Goal: Task Accomplishment & Management: Manage account settings

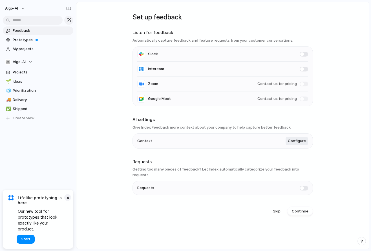
click at [67, 201] on button "×" at bounding box center [67, 197] width 7 height 7
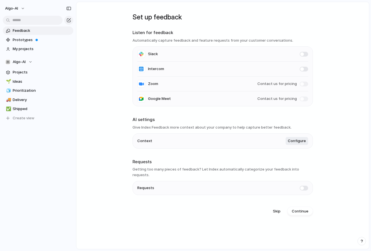
click at [303, 55] on span at bounding box center [304, 54] width 8 height 5
click at [297, 144] on span "Configure" at bounding box center [297, 141] width 18 height 6
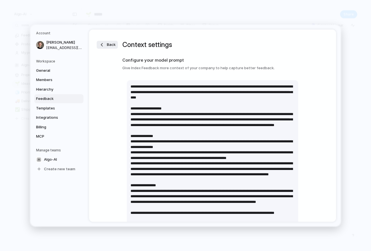
click at [54, 64] on div "Workspace General Members Hierarchy Feedback Templates Integrations Billing MCP" at bounding box center [59, 100] width 47 height 82
click at [53, 72] on span "General" at bounding box center [54, 71] width 36 height 6
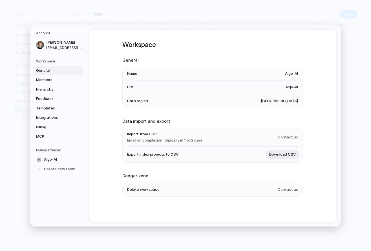
click at [291, 76] on span "Algo-AI" at bounding box center [291, 74] width 13 height 6
click at [284, 71] on li "Name Algo-AI" at bounding box center [212, 74] width 171 height 14
click at [286, 82] on li "URL algo-ai" at bounding box center [212, 88] width 171 height 14
click at [61, 81] on span "Members" at bounding box center [54, 80] width 36 height 6
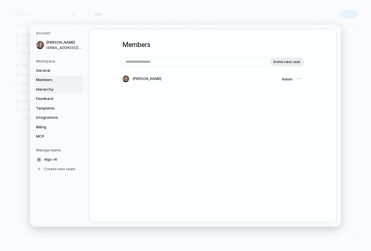
click at [60, 92] on span "Hierarchy" at bounding box center [54, 90] width 36 height 6
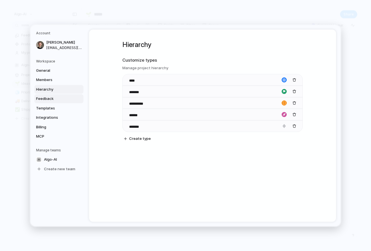
click at [48, 101] on span "Feedback" at bounding box center [54, 99] width 36 height 6
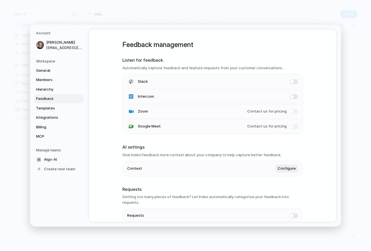
scroll to position [22, 0]
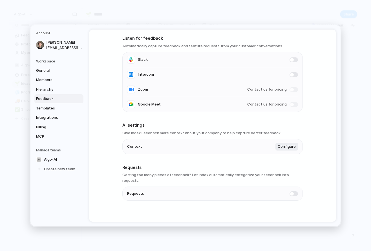
click at [294, 191] on span at bounding box center [293, 193] width 8 height 5
click at [58, 109] on span "Templates" at bounding box center [54, 108] width 36 height 6
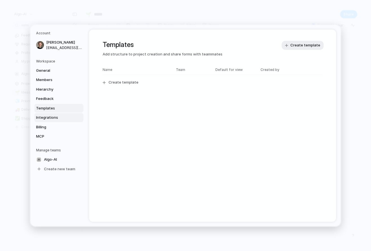
click at [55, 119] on span "Integrations" at bounding box center [54, 118] width 36 height 6
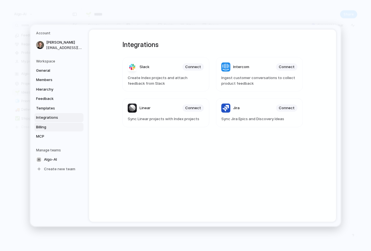
click at [59, 125] on span "Billing" at bounding box center [54, 127] width 36 height 6
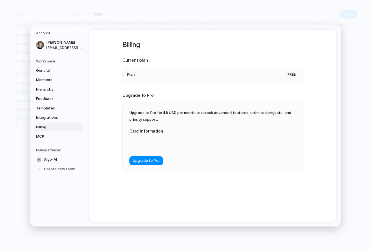
click at [150, 148] on div at bounding box center [185, 143] width 113 height 14
click at [49, 133] on link "MCP" at bounding box center [58, 136] width 49 height 9
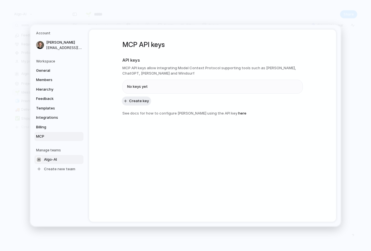
click at [57, 163] on link "Algo-AI" at bounding box center [58, 159] width 49 height 9
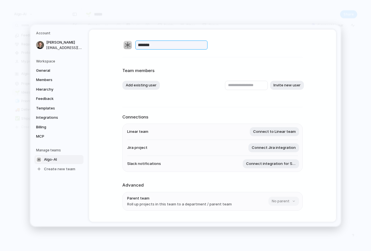
click at [158, 47] on input "*******" at bounding box center [171, 45] width 72 height 9
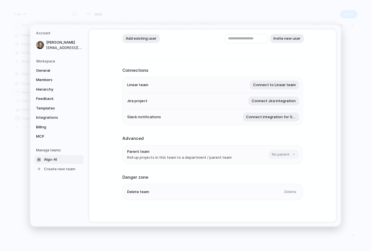
scroll to position [52, 0]
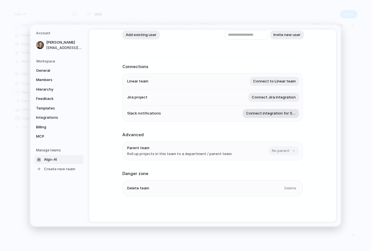
click at [271, 112] on span "Connect integration for Slack" at bounding box center [271, 114] width 50 height 6
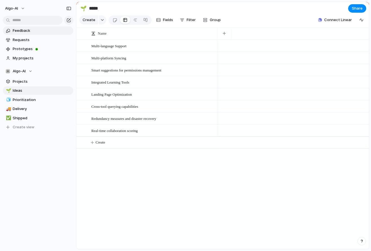
click at [42, 30] on span "Feedback" at bounding box center [42, 31] width 59 height 6
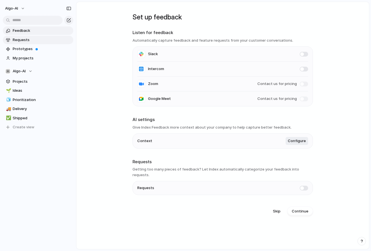
click at [44, 39] on span "Requests" at bounding box center [42, 40] width 59 height 6
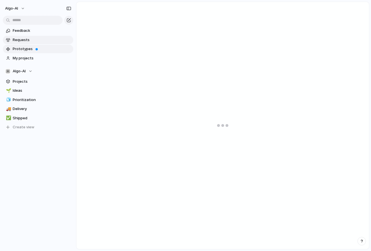
click at [56, 50] on span "Prototypes" at bounding box center [42, 49] width 59 height 6
click at [46, 56] on span "My projects" at bounding box center [42, 59] width 59 height 6
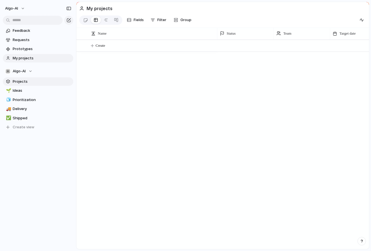
click at [40, 81] on span "Projects" at bounding box center [42, 82] width 59 height 6
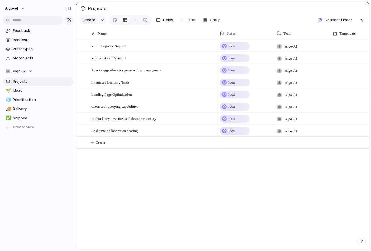
click at [239, 46] on div "Idea" at bounding box center [234, 46] width 29 height 7
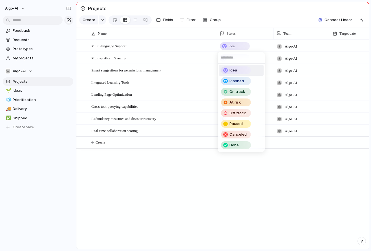
click at [239, 46] on div "Idea Planned On track At risk Off track Paused Canceled Done" at bounding box center [185, 125] width 371 height 251
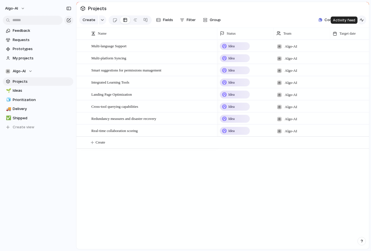
click at [359, 21] on div "button" at bounding box center [361, 20] width 5 height 5
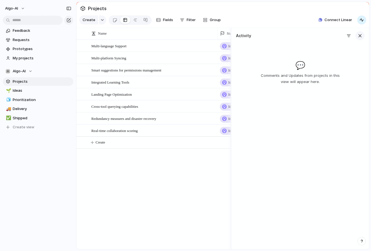
click at [362, 34] on div "button" at bounding box center [360, 36] width 6 height 6
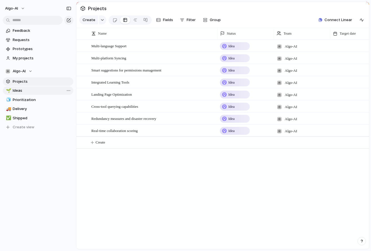
click at [45, 90] on span "Ideas" at bounding box center [42, 91] width 59 height 6
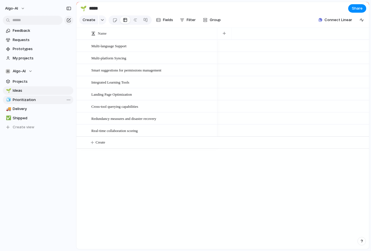
click at [38, 96] on link "🧊 Prioritization" at bounding box center [38, 100] width 70 height 8
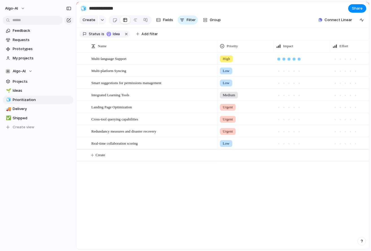
click at [297, 60] on div at bounding box center [298, 59] width 5 height 5
click at [294, 72] on div at bounding box center [294, 71] width 3 height 3
click at [133, 21] on div at bounding box center [135, 20] width 5 height 9
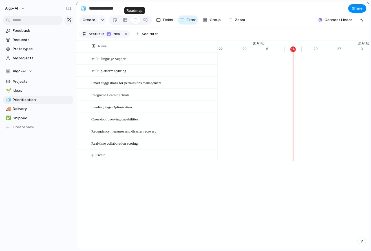
scroll to position [0, 3675]
click at [126, 20] on div at bounding box center [125, 20] width 5 height 9
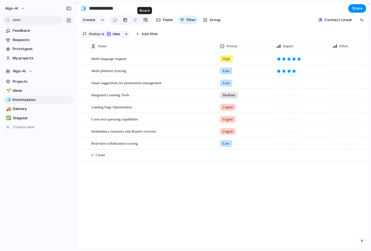
click at [144, 22] on div at bounding box center [145, 20] width 5 height 9
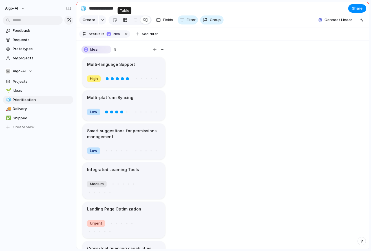
click at [125, 21] on div at bounding box center [125, 20] width 5 height 9
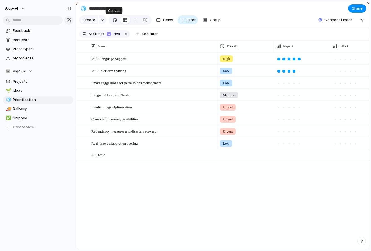
click at [116, 21] on div at bounding box center [114, 20] width 5 height 9
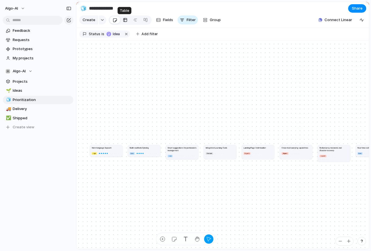
click at [125, 21] on div at bounding box center [125, 20] width 5 height 9
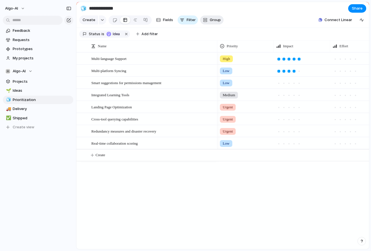
click at [204, 20] on div "button" at bounding box center [205, 20] width 5 height 5
click at [213, 20] on div "Status Owner Customer Priority Impact Effort Design ready Theme Created by" at bounding box center [185, 125] width 371 height 251
click at [32, 112] on link "🚚 Delivery" at bounding box center [38, 109] width 70 height 8
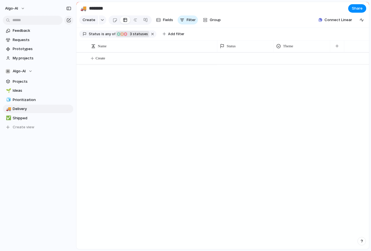
click at [122, 34] on div "button" at bounding box center [122, 34] width 5 height 5
click at [122, 34] on div "Idea Planned On track At risk Off track Paused Canceled Done" at bounding box center [185, 125] width 371 height 251
click at [35, 119] on span "Shipped" at bounding box center [42, 119] width 59 height 6
type input "*******"
click at [38, 78] on link "Projects" at bounding box center [38, 82] width 70 height 8
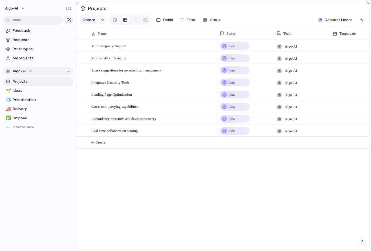
click at [44, 72] on button "Algo-AI" at bounding box center [38, 71] width 70 height 8
click at [41, 71] on div "Algo-AI Create new team" at bounding box center [185, 125] width 371 height 251
click at [340, 21] on span "Connect Linear" at bounding box center [338, 20] width 28 height 6
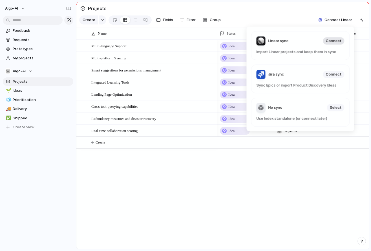
click at [334, 41] on span "Connect" at bounding box center [334, 41] width 16 height 6
click at [207, 185] on div "Linear sync Connect Import Linear projects and keep them in sync Jira sync Conn…" at bounding box center [185, 125] width 371 height 251
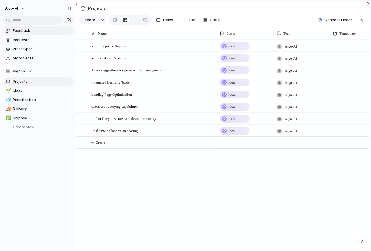
click at [38, 33] on span "Feedback" at bounding box center [42, 31] width 59 height 6
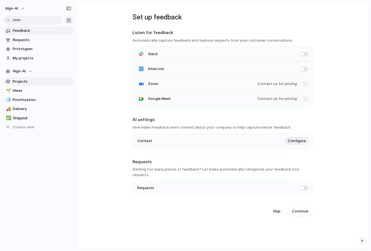
click at [38, 81] on span "Projects" at bounding box center [42, 82] width 59 height 6
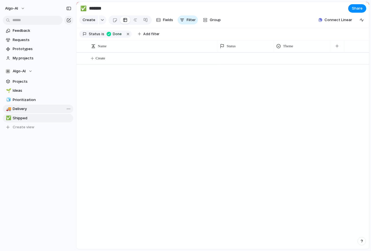
click at [25, 106] on link "🚚 Delivery" at bounding box center [38, 109] width 70 height 8
click at [25, 98] on span "Prioritization" at bounding box center [42, 100] width 59 height 6
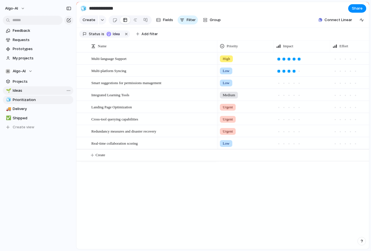
click at [27, 91] on span "Ideas" at bounding box center [42, 91] width 59 height 6
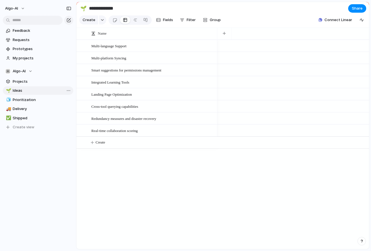
type input "*****"
click at [208, 48] on div at bounding box center [210, 46] width 10 height 7
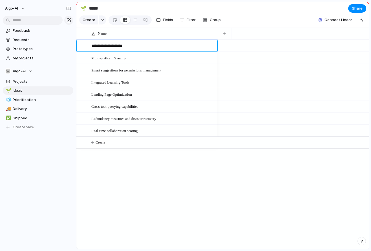
drag, startPoint x: 159, startPoint y: 44, endPoint x: 55, endPoint y: 47, distance: 103.7
click at [55, 47] on div "**********" at bounding box center [185, 125] width 371 height 251
type textarea "**********"
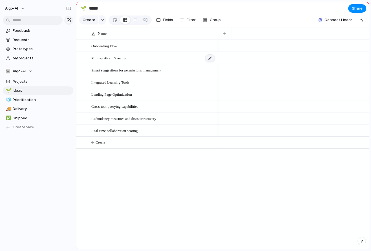
click at [213, 60] on div at bounding box center [210, 58] width 10 height 7
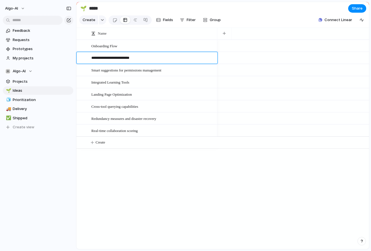
click at [140, 57] on textarea "**********" at bounding box center [152, 58] width 122 height 7
drag, startPoint x: 140, startPoint y: 57, endPoint x: 112, endPoint y: 58, distance: 28.2
click at [112, 58] on textarea "**********" at bounding box center [152, 58] width 122 height 7
type textarea "**********"
click at [90, 58] on div "**********" at bounding box center [150, 58] width 132 height 12
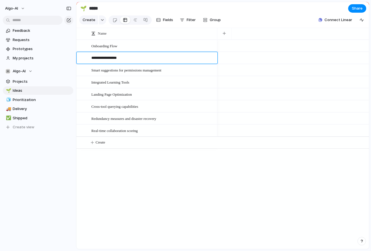
click at [92, 59] on textarea "**********" at bounding box center [152, 58] width 122 height 7
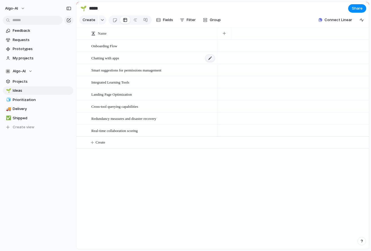
click at [211, 57] on div at bounding box center [210, 58] width 10 height 7
click at [211, 60] on div at bounding box center [210, 58] width 10 height 7
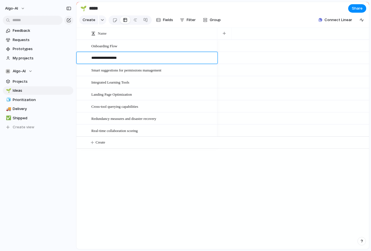
click at [91, 58] on textarea "**********" at bounding box center [152, 58] width 122 height 7
type textarea "**********"
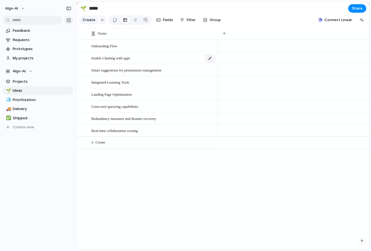
click at [209, 60] on div at bounding box center [210, 58] width 10 height 7
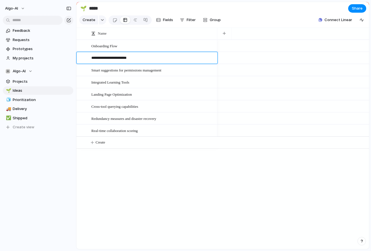
drag, startPoint x: 103, startPoint y: 59, endPoint x: 78, endPoint y: 59, distance: 25.9
click at [78, 59] on div "**********" at bounding box center [147, 58] width 141 height 12
type textarea "**********"
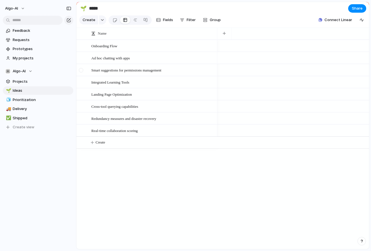
click at [86, 70] on div at bounding box center [82, 72] width 10 height 15
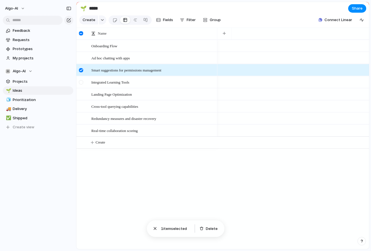
click at [81, 81] on div at bounding box center [81, 82] width 4 height 4
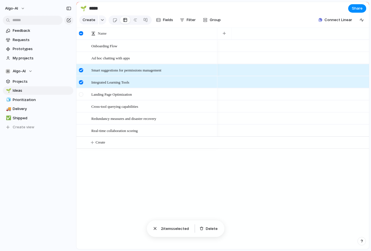
click at [81, 90] on div at bounding box center [82, 96] width 10 height 15
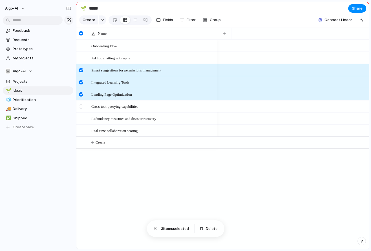
click at [82, 103] on div at bounding box center [82, 108] width 10 height 15
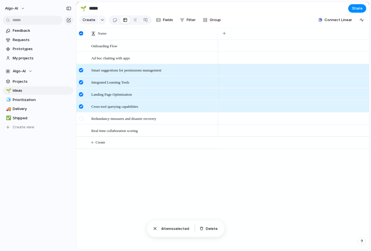
click at [85, 119] on div at bounding box center [82, 120] width 10 height 15
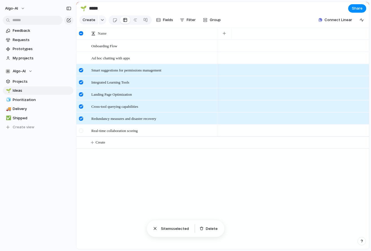
click at [85, 130] on div at bounding box center [82, 132] width 10 height 15
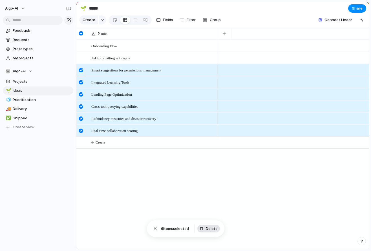
click at [204, 230] on button "Delete" at bounding box center [208, 229] width 23 height 8
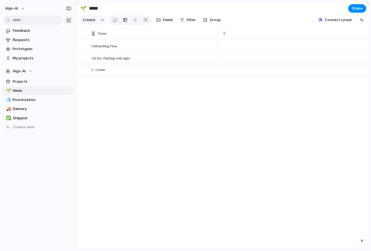
click at [228, 48] on div at bounding box center [293, 46] width 152 height 12
click at [225, 31] on button "button" at bounding box center [224, 33] width 12 height 10
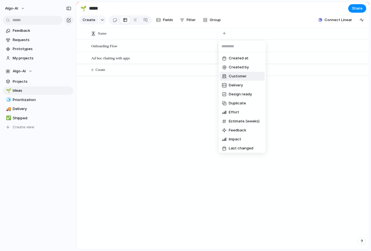
click at [244, 76] on span "Customer" at bounding box center [238, 77] width 18 height 6
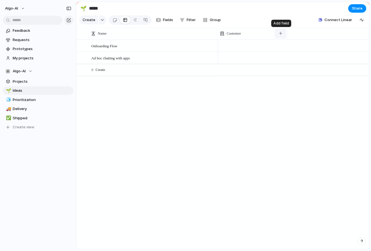
click at [282, 34] on div "button" at bounding box center [280, 33] width 3 height 3
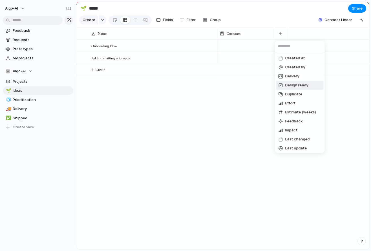
click at [306, 87] on span "Design ready" at bounding box center [296, 86] width 23 height 6
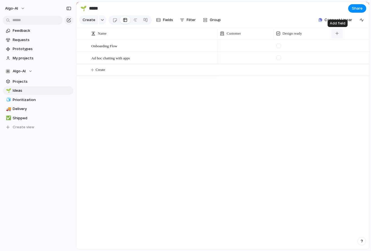
click at [335, 32] on button "button" at bounding box center [337, 33] width 12 height 10
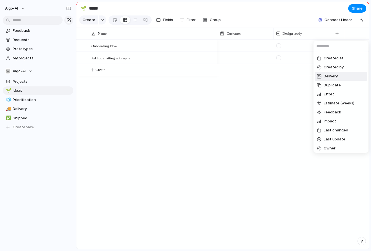
click at [342, 76] on li "Delivery" at bounding box center [341, 76] width 53 height 9
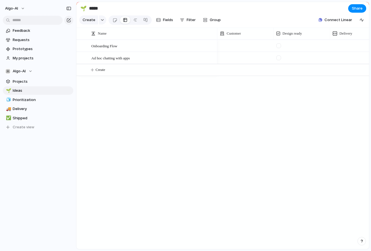
scroll to position [0, 32]
click at [344, 47] on div at bounding box center [326, 46] width 56 height 12
click at [319, 34] on span "Delivery" at bounding box center [314, 34] width 13 height 6
click at [318, 31] on div "Modify Hide Sort ascending Sort descending" at bounding box center [185, 125] width 371 height 251
click at [316, 47] on div at bounding box center [326, 46] width 56 height 12
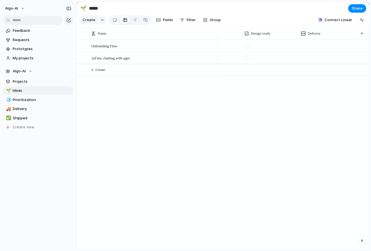
click at [295, 46] on div at bounding box center [270, 44] width 56 height 8
click at [283, 46] on div at bounding box center [270, 44] width 56 height 8
click at [329, 48] on div at bounding box center [326, 46] width 56 height 12
click at [323, 33] on div "Delivery" at bounding box center [326, 34] width 51 height 6
click at [323, 33] on div "Modify Hide Sort ascending Sort descending" at bounding box center [185, 125] width 371 height 251
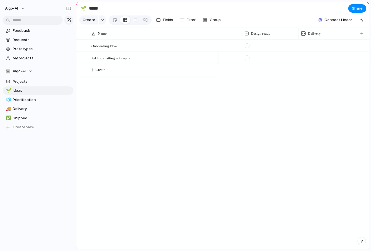
click at [320, 43] on div at bounding box center [326, 46] width 56 height 12
click at [152, 47] on div "Onboarding Flow" at bounding box center [153, 46] width 124 height 12
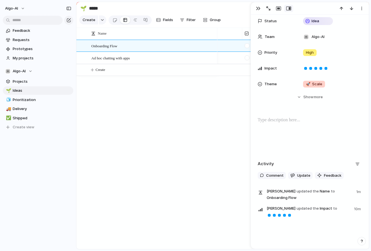
scroll to position [79, 0]
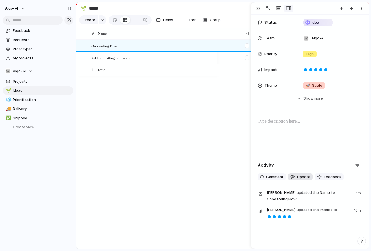
click at [295, 178] on button "Update" at bounding box center [300, 177] width 25 height 7
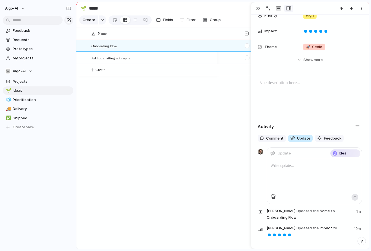
scroll to position [122, 0]
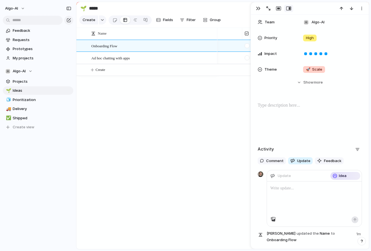
click at [278, 138] on div "**********" at bounding box center [310, 92] width 118 height 346
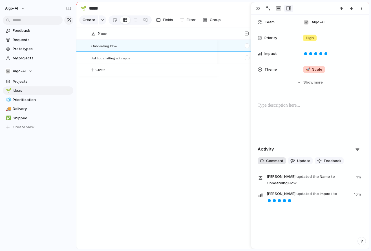
click at [270, 160] on span "Comment" at bounding box center [274, 161] width 17 height 6
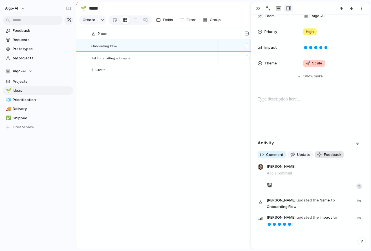
click at [326, 157] on span "Feedback" at bounding box center [332, 155] width 17 height 6
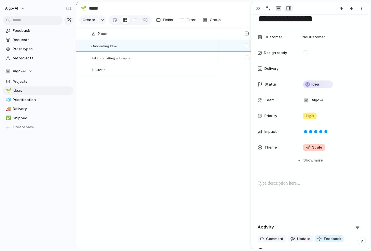
scroll to position [16, 0]
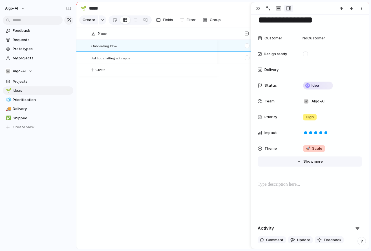
click at [310, 163] on span "Show" at bounding box center [308, 162] width 10 height 6
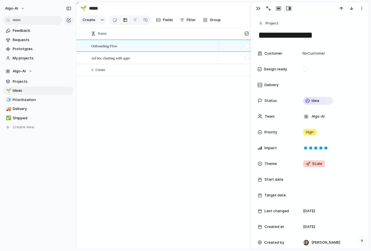
scroll to position [0, 0]
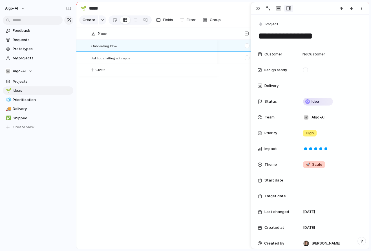
click at [225, 123] on div at bounding box center [293, 145] width 152 height 210
click at [258, 7] on div "button" at bounding box center [258, 8] width 5 height 5
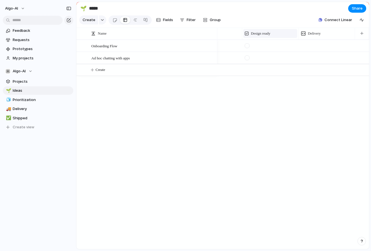
click at [257, 30] on div "Design ready" at bounding box center [270, 33] width 54 height 9
click at [269, 53] on li "Hide" at bounding box center [264, 55] width 41 height 9
